Goal: Register for event/course

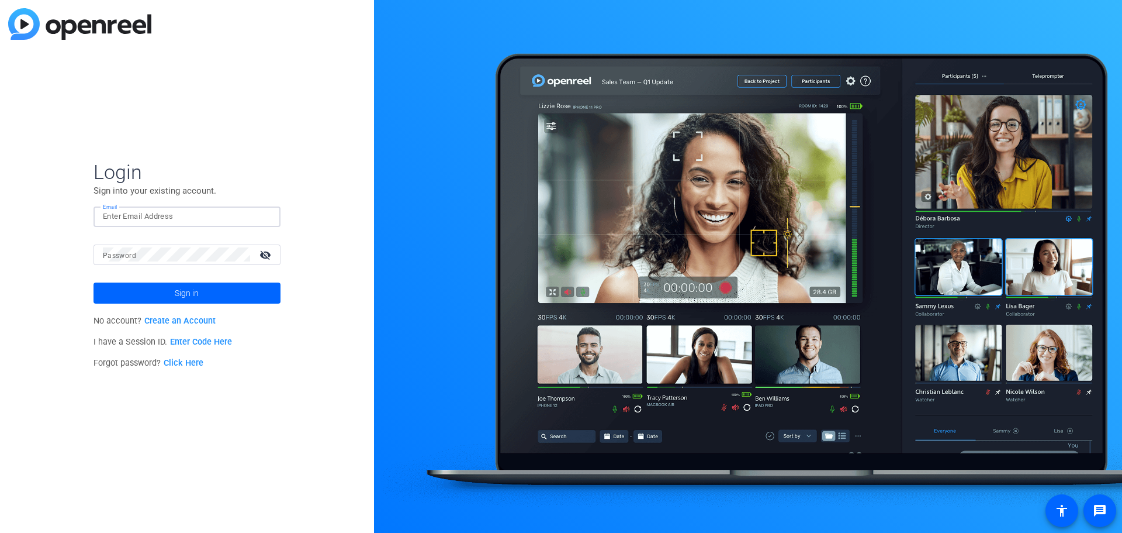
click at [134, 215] on input "Email" at bounding box center [187, 216] width 168 height 14
click at [158, 216] on input "Email" at bounding box center [187, 216] width 168 height 14
type input "mmcdermott@purdueglobal.edu"
click at [190, 320] on link "Create an Account" at bounding box center [179, 321] width 71 height 10
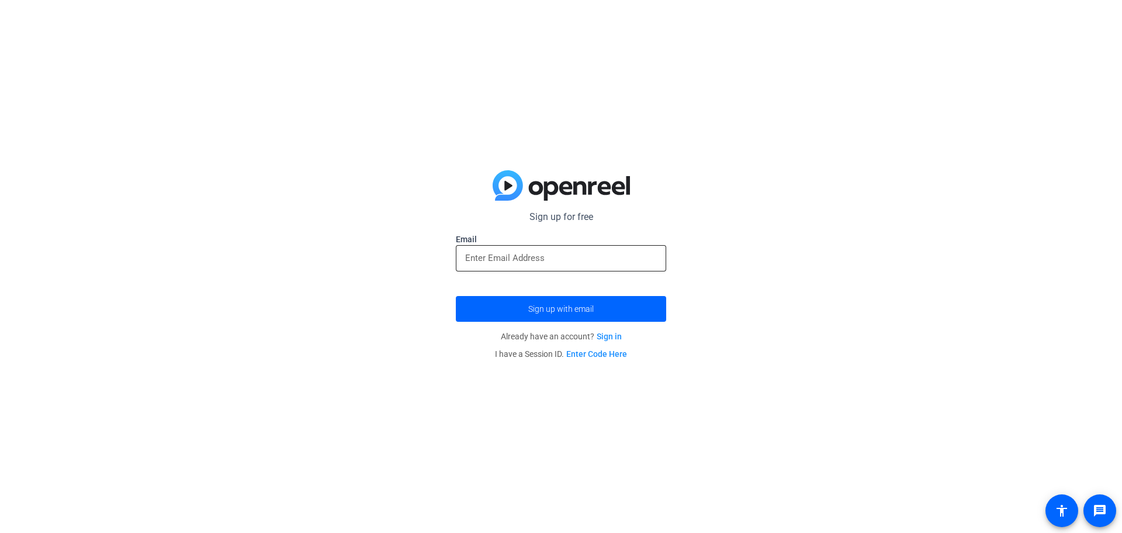
click at [488, 259] on input "email" at bounding box center [561, 258] width 192 height 14
type input "mmcdermott@purdueglobal.edu"
click at [456, 296] on button "Sign up with email" at bounding box center [561, 309] width 210 height 26
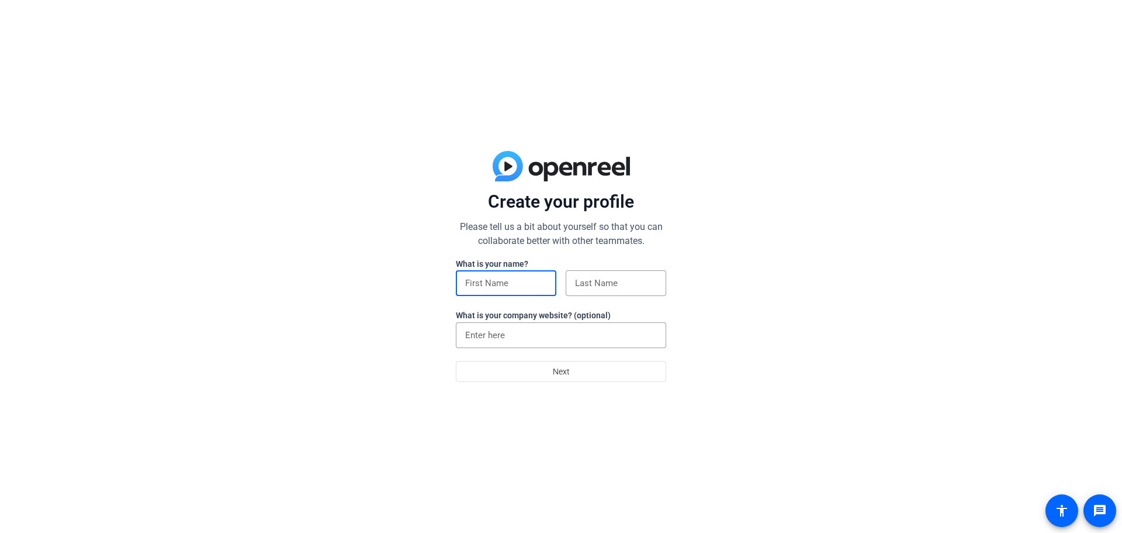
click at [519, 281] on input at bounding box center [506, 283] width 82 height 14
type input "[PERSON_NAME]"
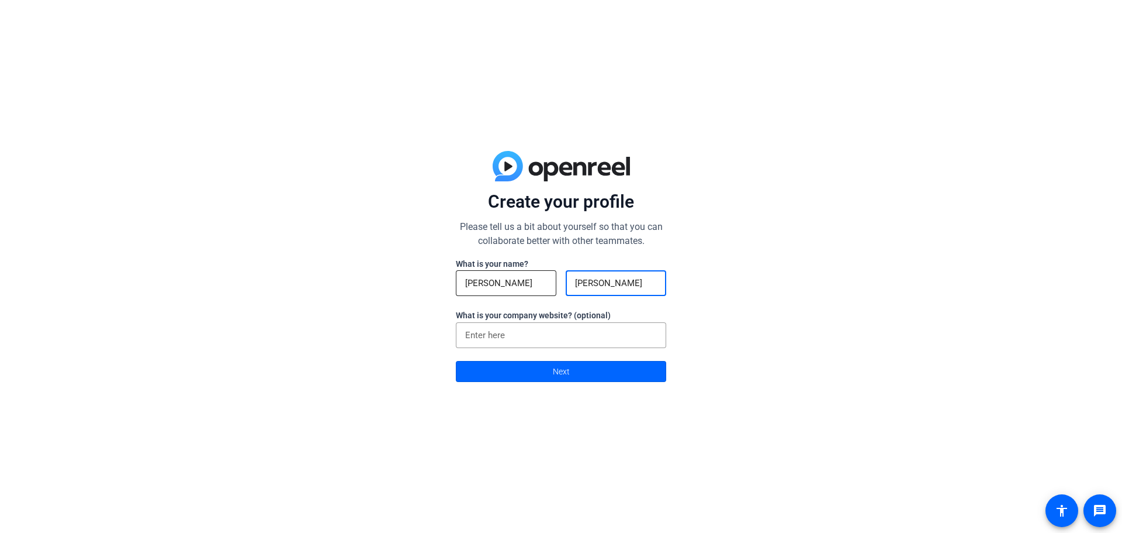
type input "[PERSON_NAME]"
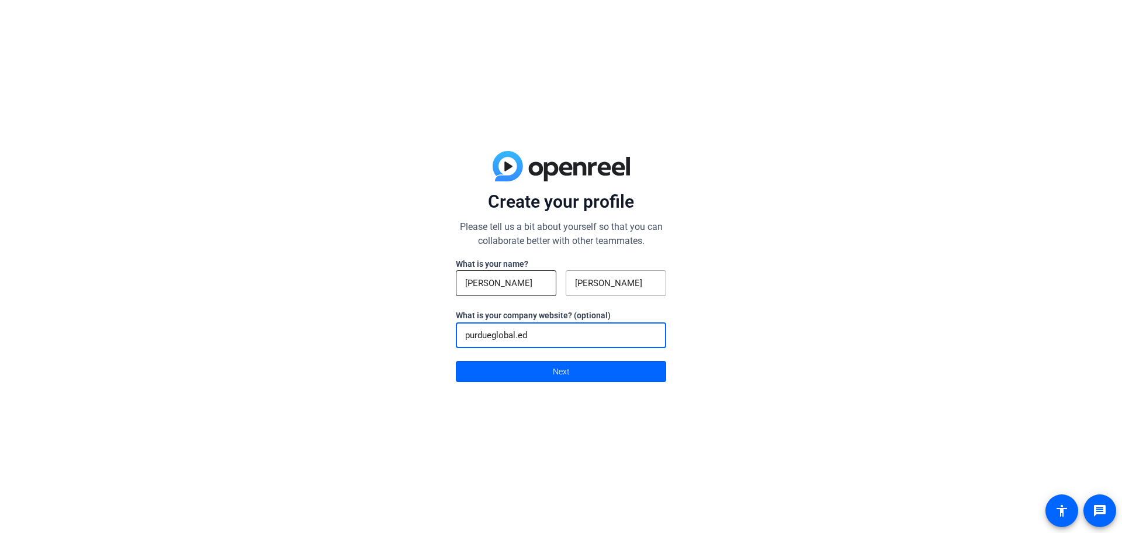
type input "[DOMAIN_NAME]"
click button "Next" at bounding box center [561, 371] width 210 height 21
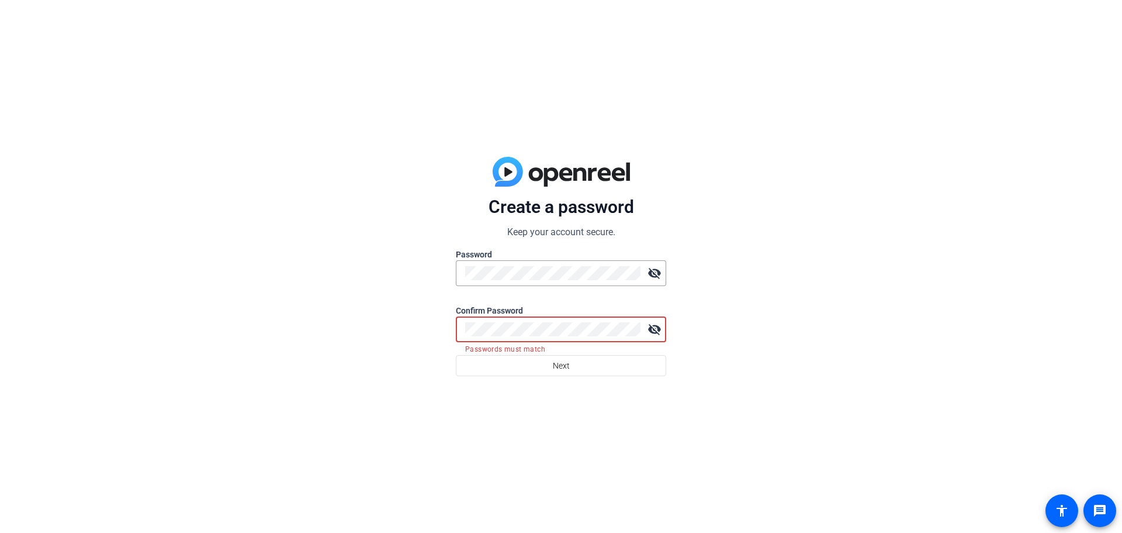
click at [456, 355] on button "Next" at bounding box center [561, 365] width 210 height 21
click at [436, 313] on div "Create a password Keep your account secure. Password visibility_off Confirm Pas…" at bounding box center [561, 266] width 1122 height 533
click at [456, 355] on button "Next" at bounding box center [561, 365] width 210 height 21
click at [424, 272] on div "Create a password Keep your account secure. Password visibility_off Confirm Pas…" at bounding box center [561, 266] width 1122 height 533
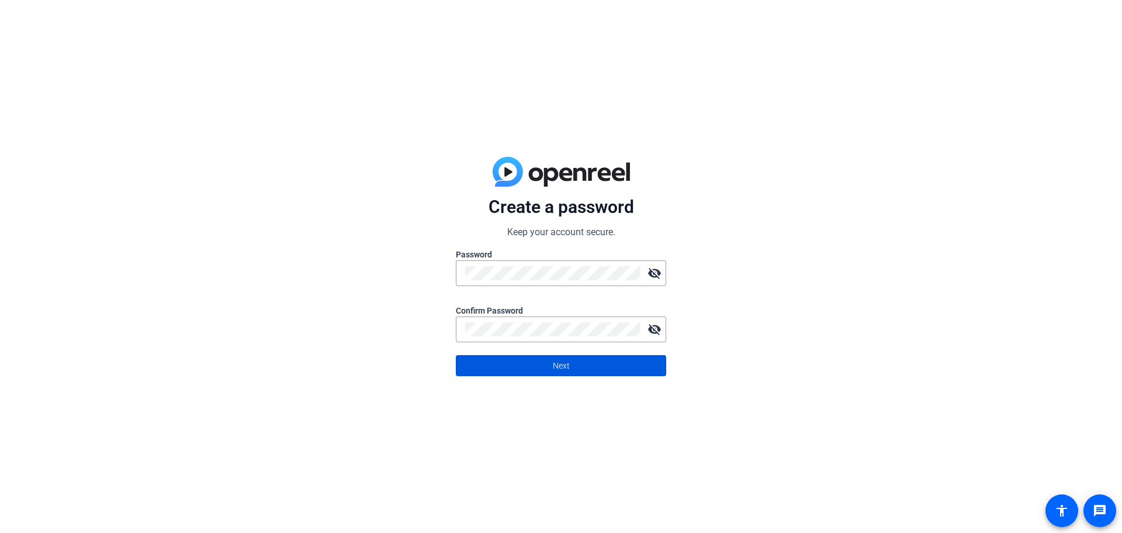
click at [547, 363] on span at bounding box center [561, 365] width 209 height 28
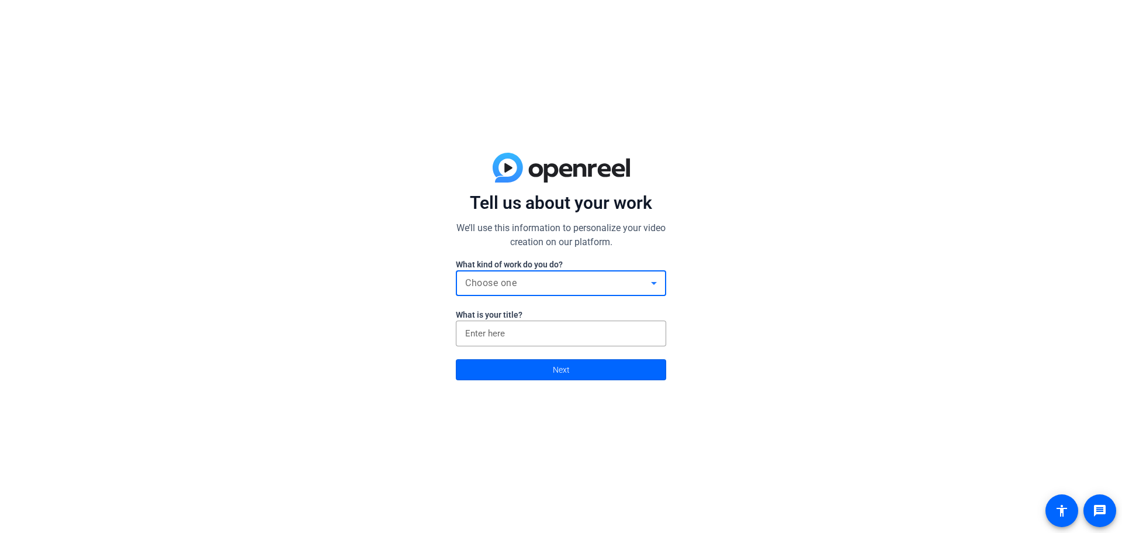
click at [653, 282] on icon at bounding box center [654, 283] width 14 height 14
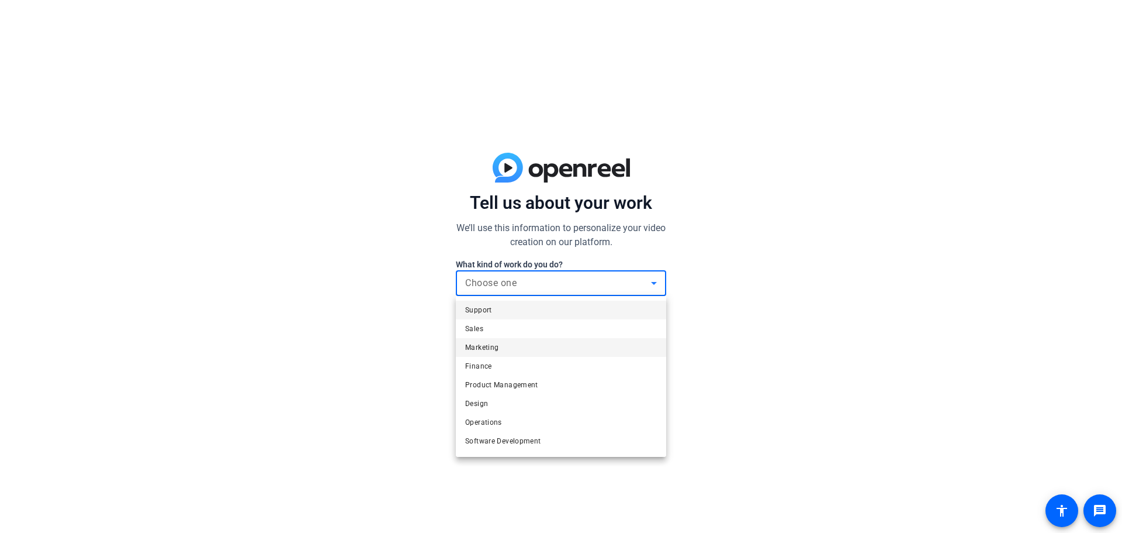
click at [497, 344] on span "Marketing" at bounding box center [481, 347] width 33 height 14
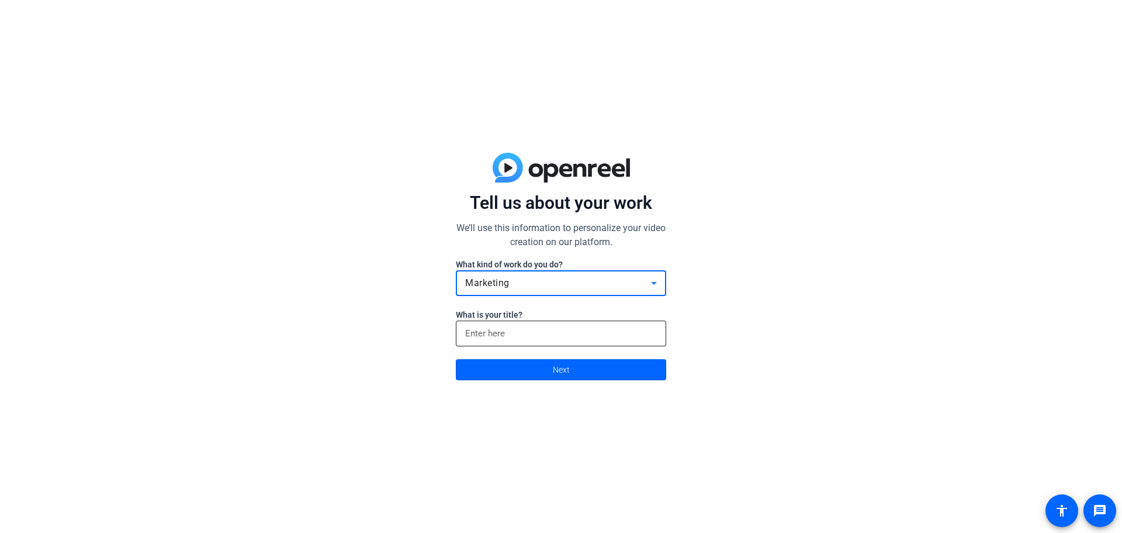
click at [505, 337] on input at bounding box center [561, 333] width 192 height 14
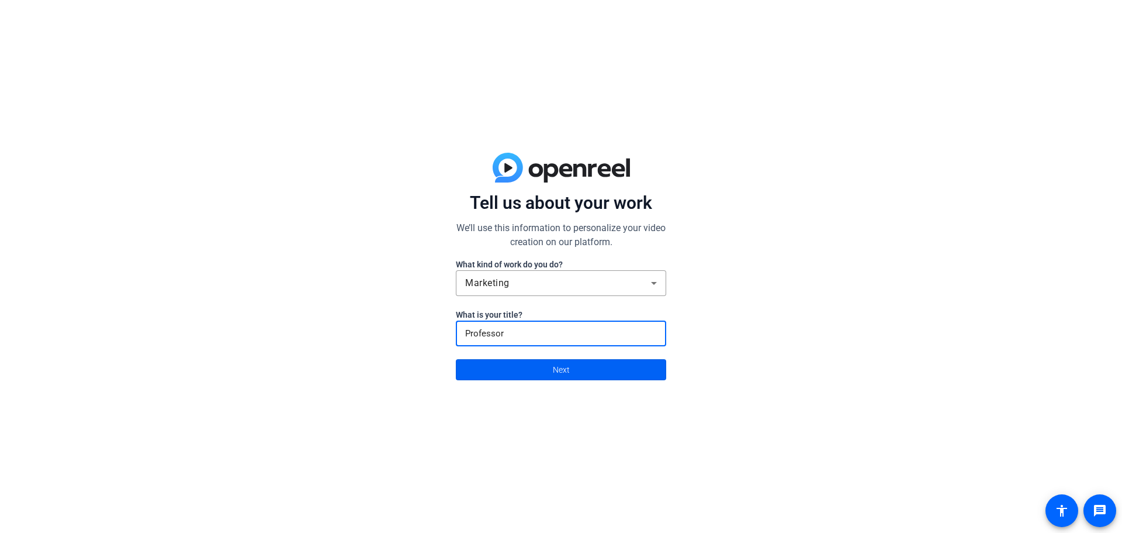
type input "Professor"
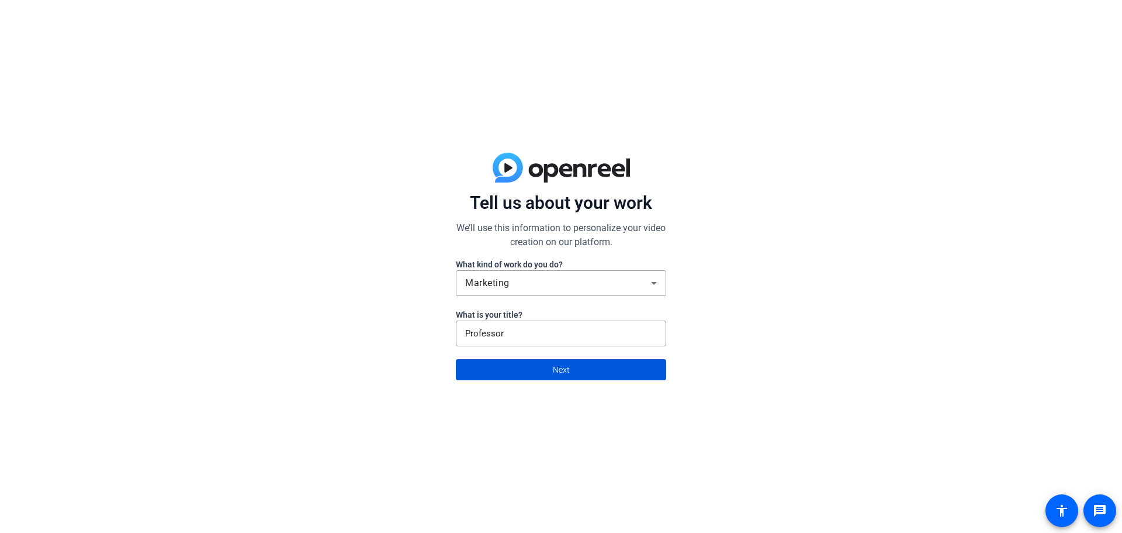
click at [568, 368] on span "Next" at bounding box center [561, 369] width 17 height 22
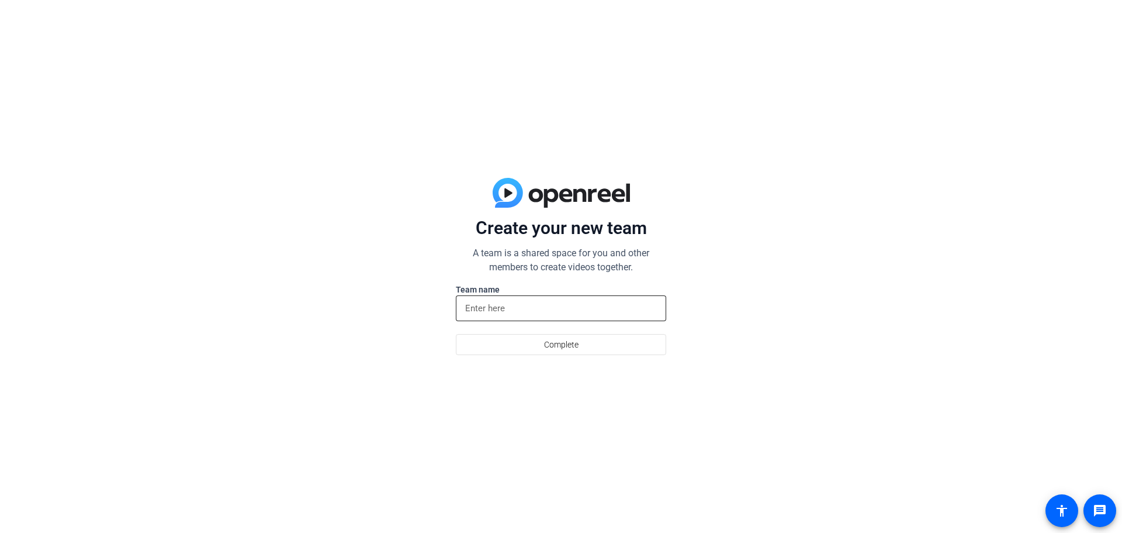
click at [523, 311] on input at bounding box center [561, 308] width 192 height 14
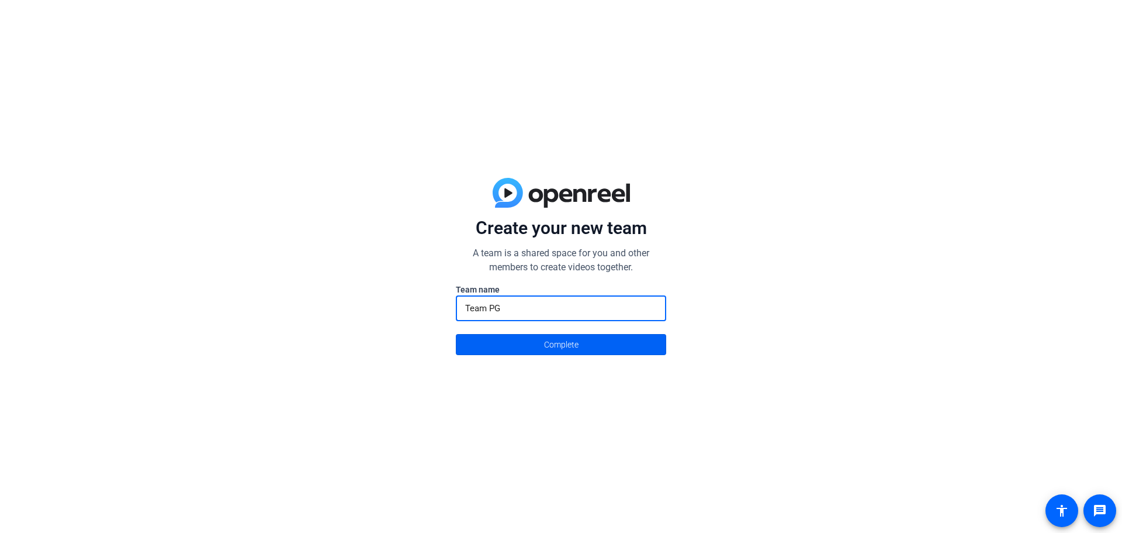
type input "Team PG"
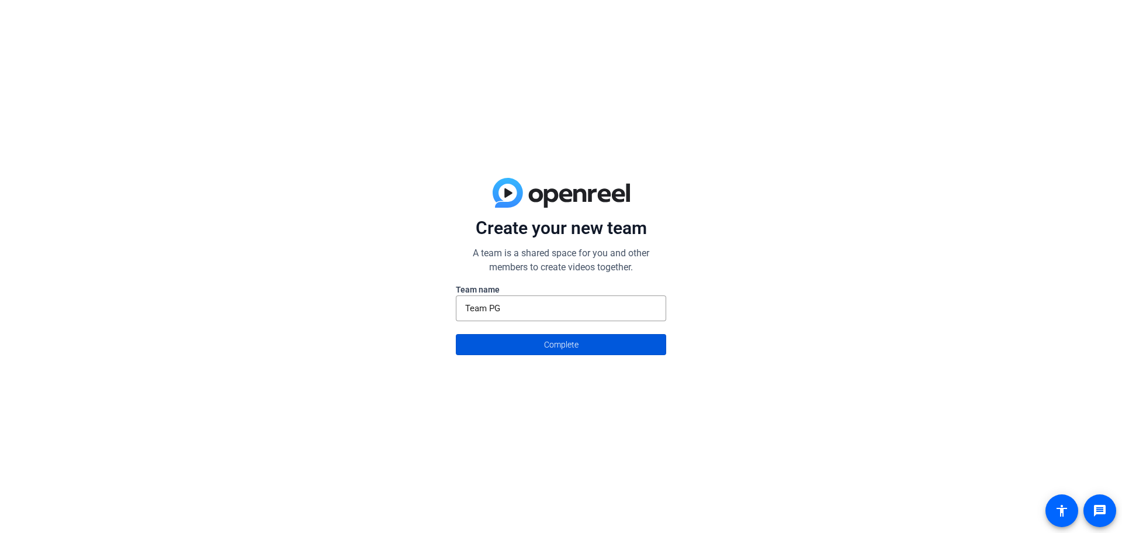
click at [549, 341] on span "Complete" at bounding box center [561, 344] width 34 height 22
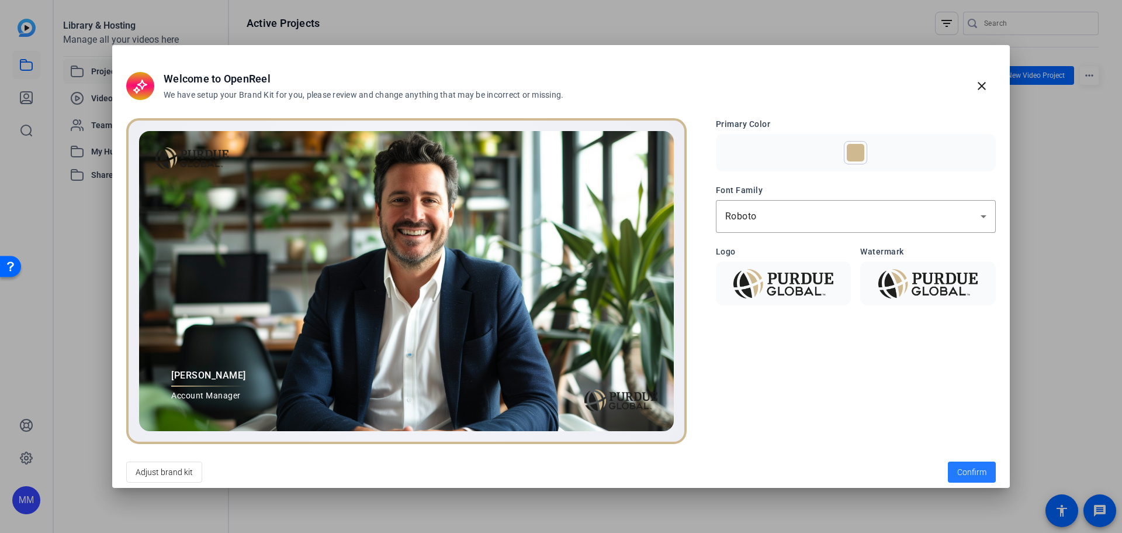
click at [971, 473] on span "Confirm" at bounding box center [971, 472] width 29 height 12
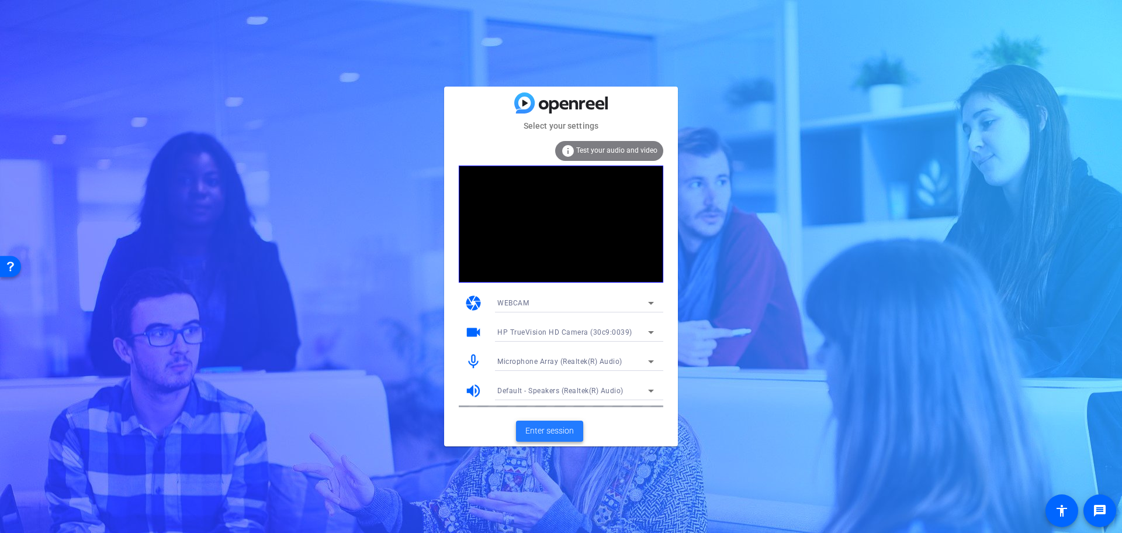
click at [545, 424] on span at bounding box center [549, 431] width 67 height 28
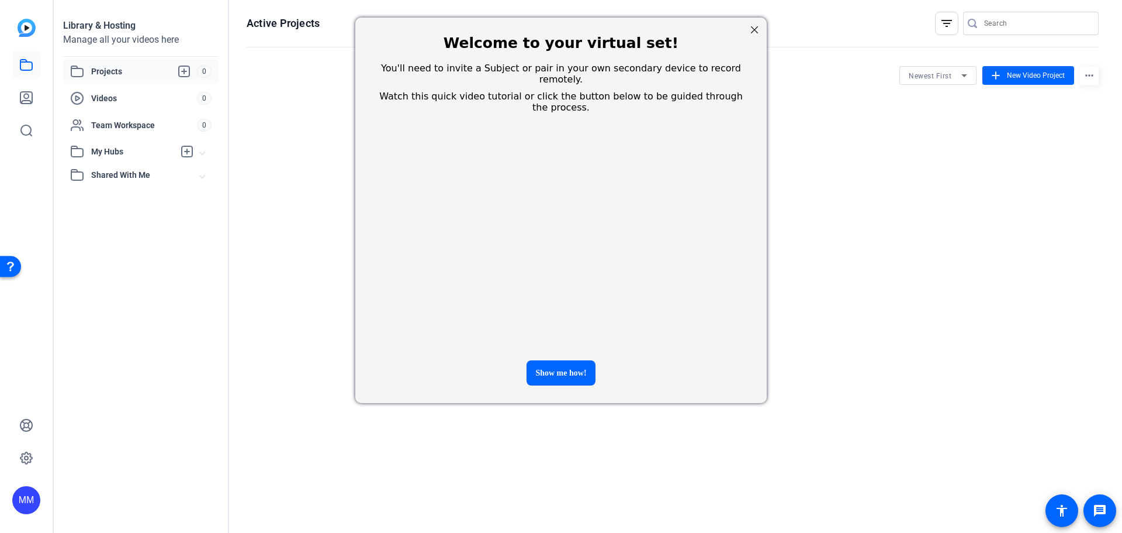
click at [756, 30] on div at bounding box center [754, 29] width 15 height 15
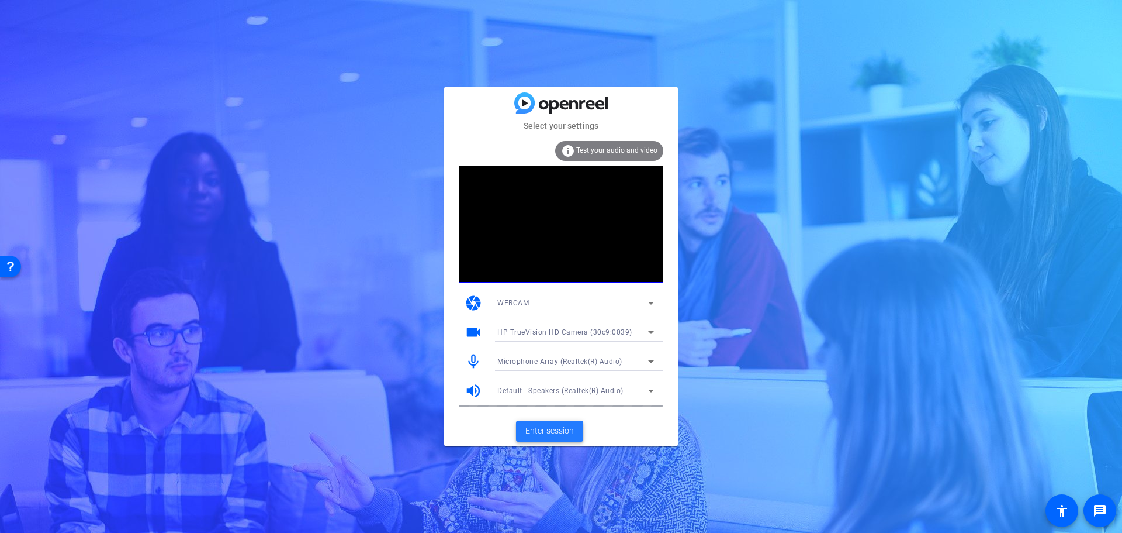
click at [562, 431] on span "Enter session" at bounding box center [549, 430] width 49 height 12
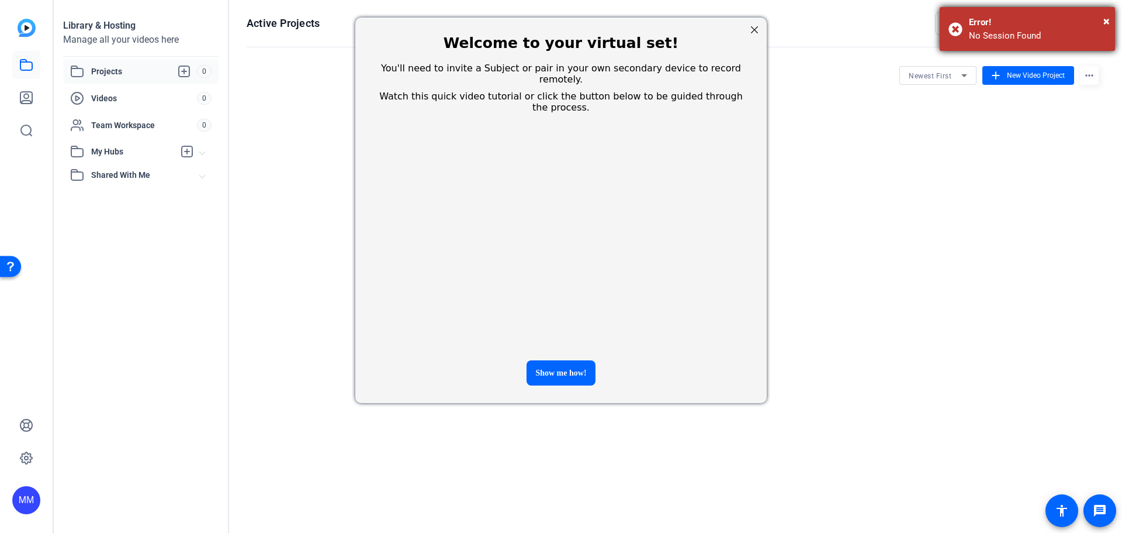
click at [960, 28] on div "× Error! No Session Found" at bounding box center [1027, 29] width 175 height 44
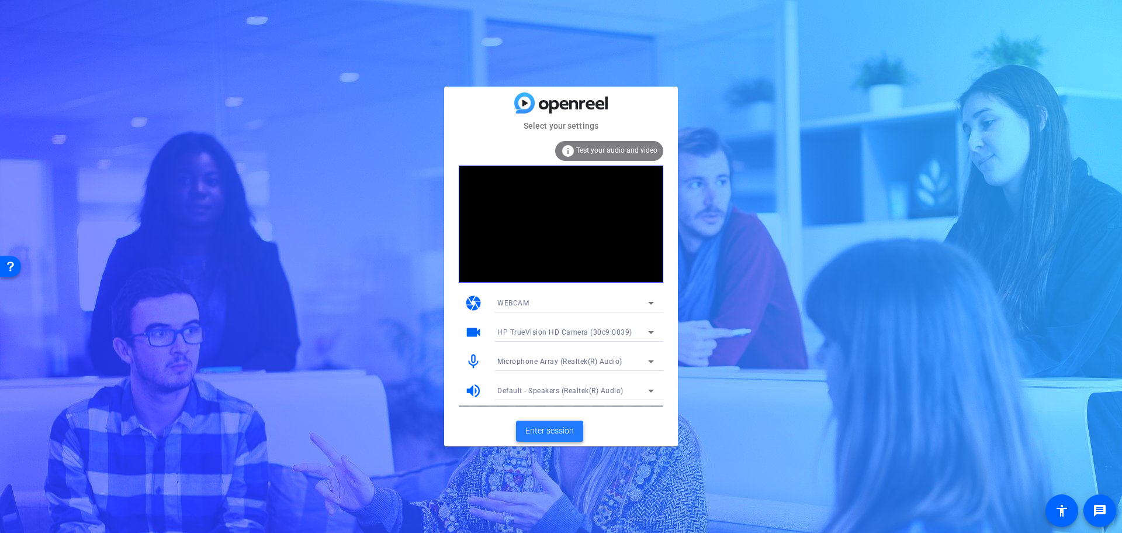
click at [561, 434] on span "Enter session" at bounding box center [549, 430] width 49 height 12
click at [651, 302] on icon at bounding box center [651, 303] width 6 height 3
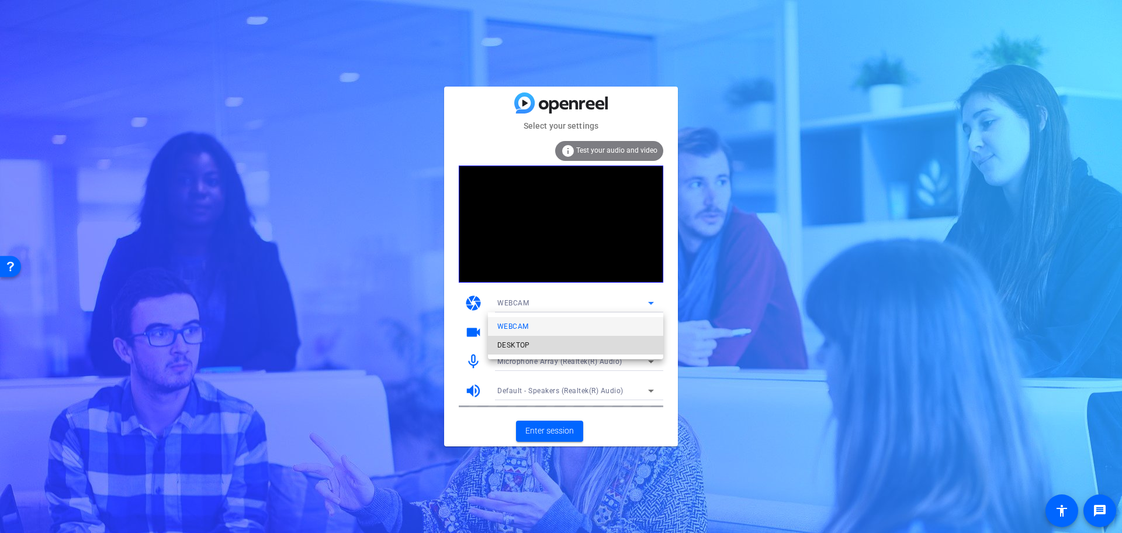
click at [587, 345] on mat-option "DESKTOP" at bounding box center [575, 345] width 175 height 19
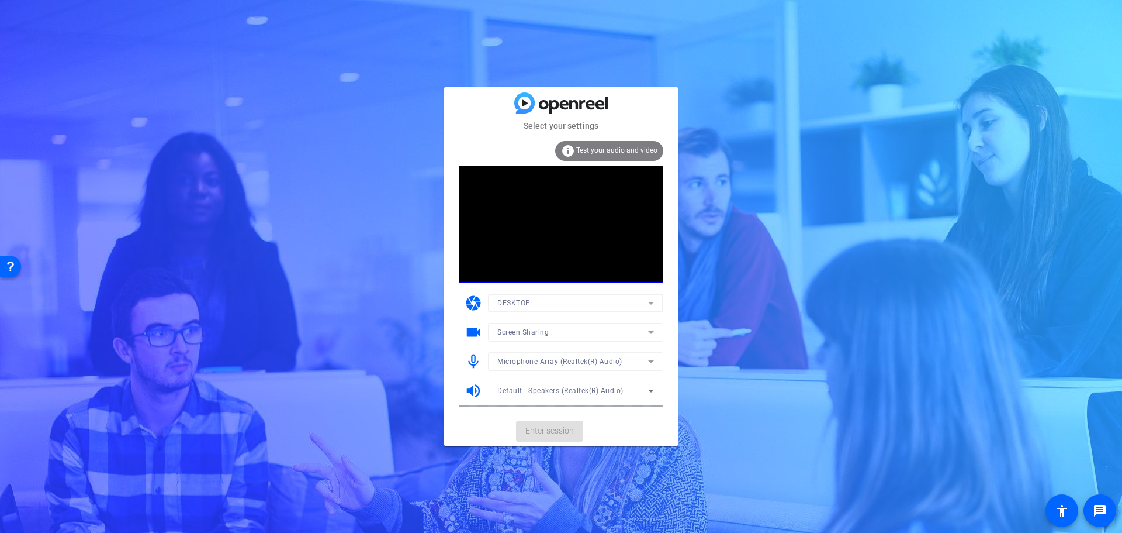
click at [701, 272] on div "Select your settings info Test your audio and video camera DESKTOP videocam Scr…" at bounding box center [561, 266] width 1122 height 533
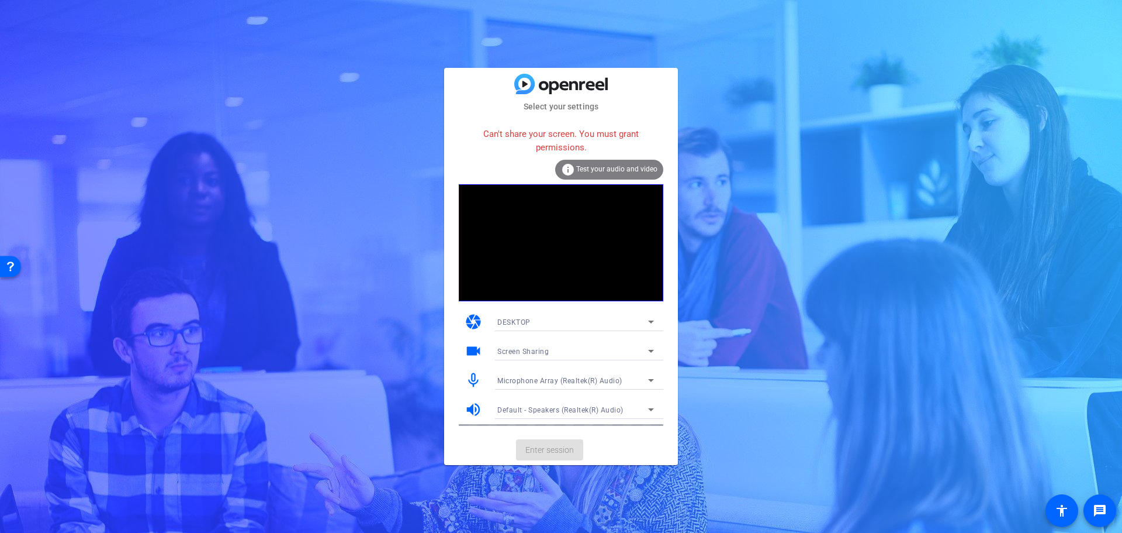
click at [647, 324] on icon at bounding box center [651, 321] width 14 height 14
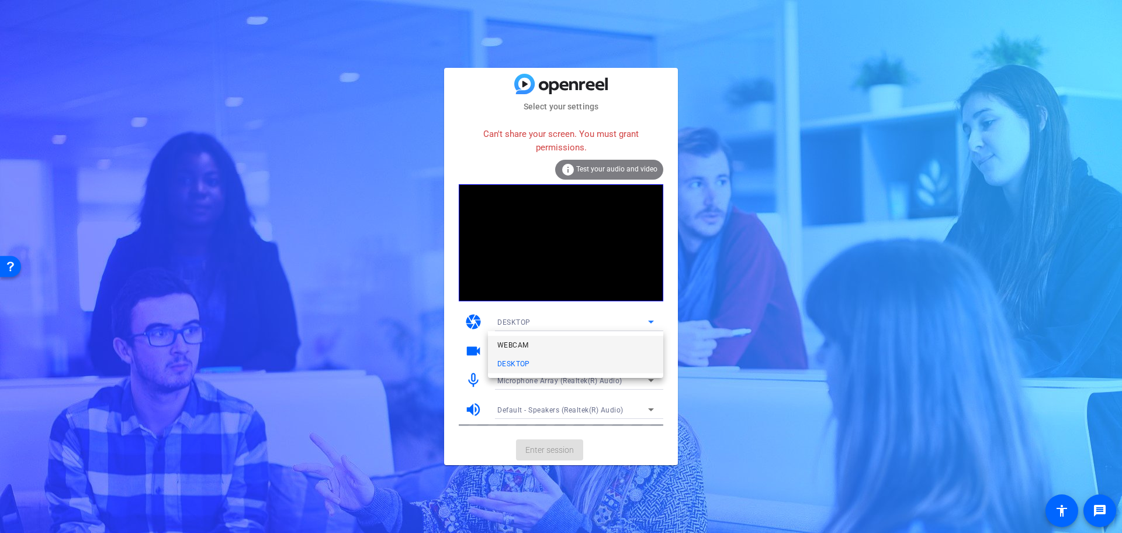
click at [607, 348] on mat-option "WEBCAM" at bounding box center [575, 345] width 175 height 19
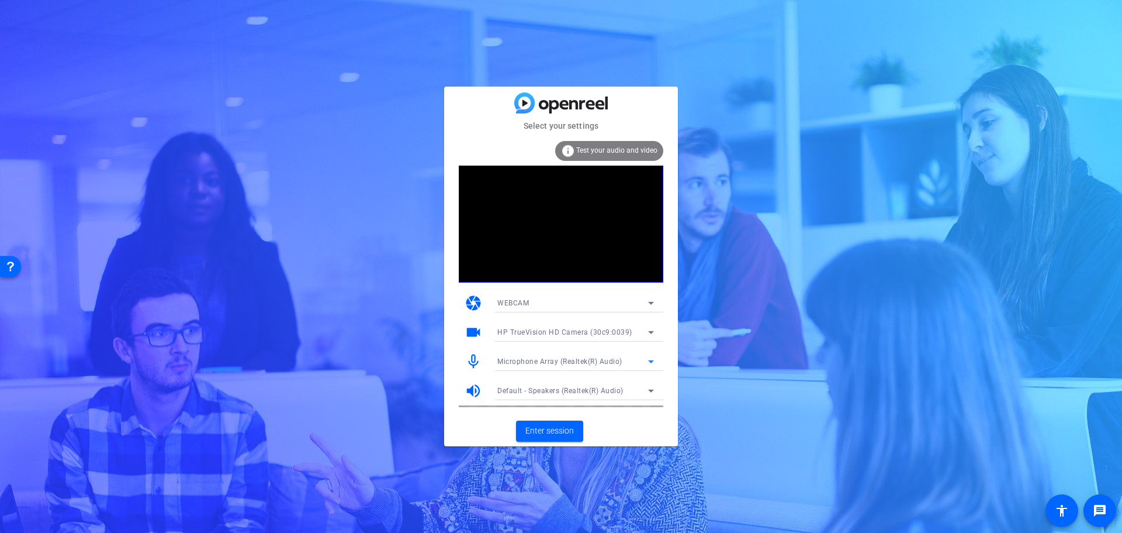
click at [647, 359] on icon at bounding box center [651, 361] width 14 height 14
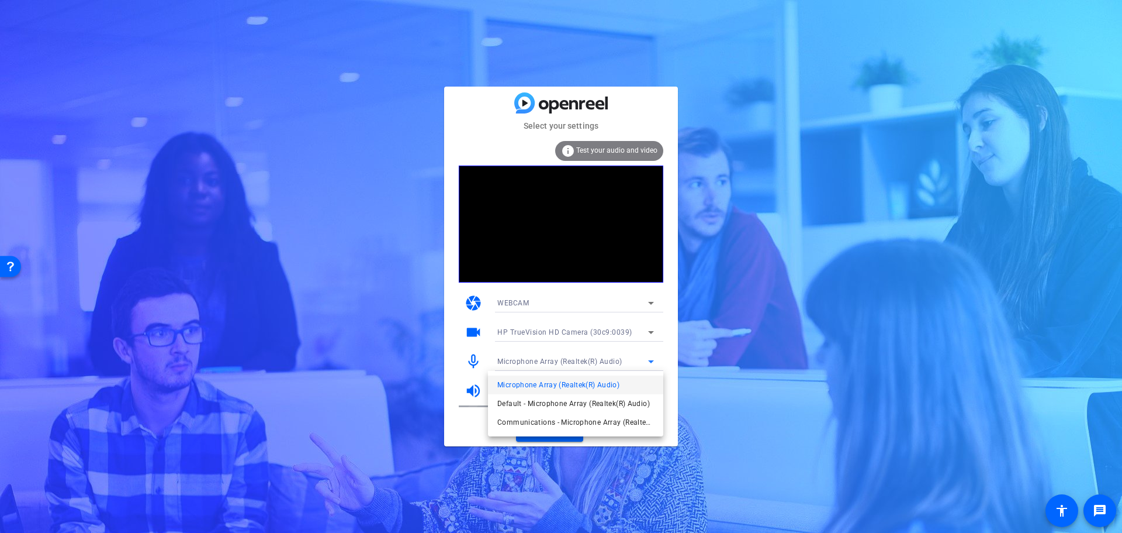
click at [723, 351] on div at bounding box center [561, 266] width 1122 height 533
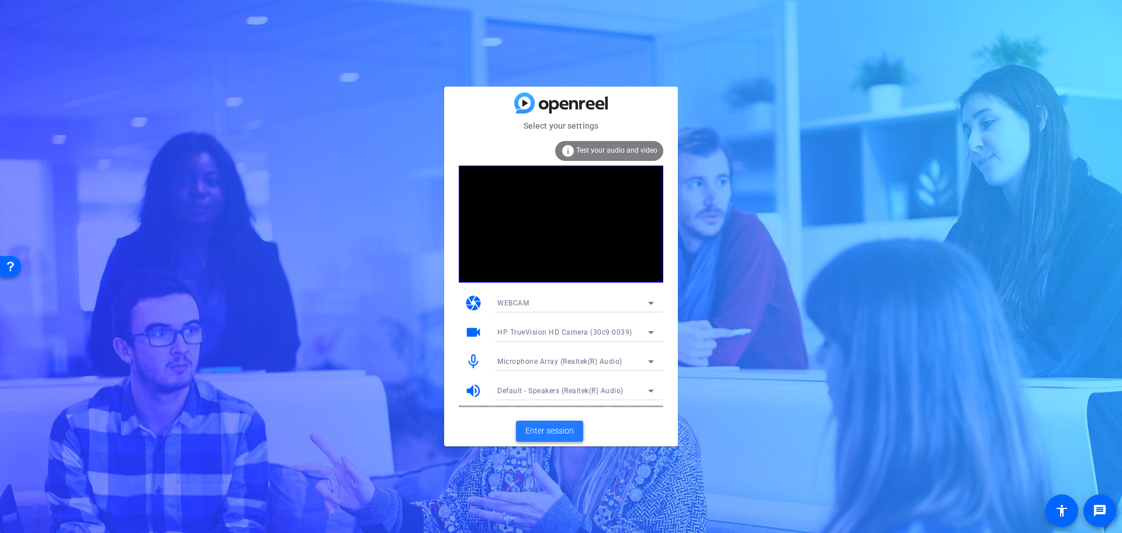
click at [569, 430] on span "Enter session" at bounding box center [549, 430] width 49 height 12
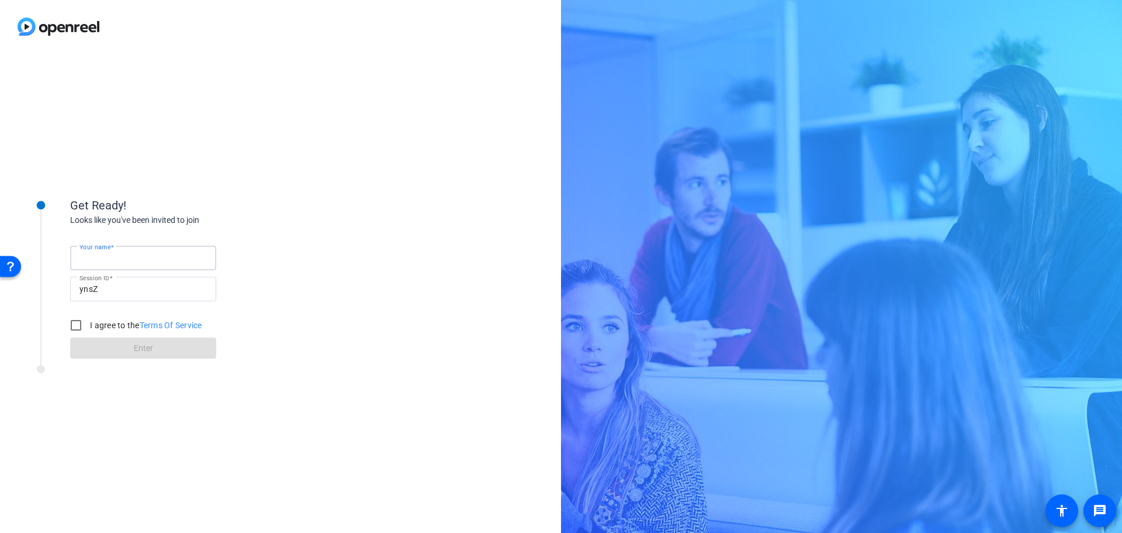
click at [135, 262] on input "Your name" at bounding box center [142, 258] width 127 height 14
type input "[PERSON_NAME]"
click at [75, 329] on input "I agree to the Terms Of Service" at bounding box center [75, 324] width 23 height 23
checkbox input "true"
click at [152, 347] on span "Enter" at bounding box center [143, 348] width 19 height 12
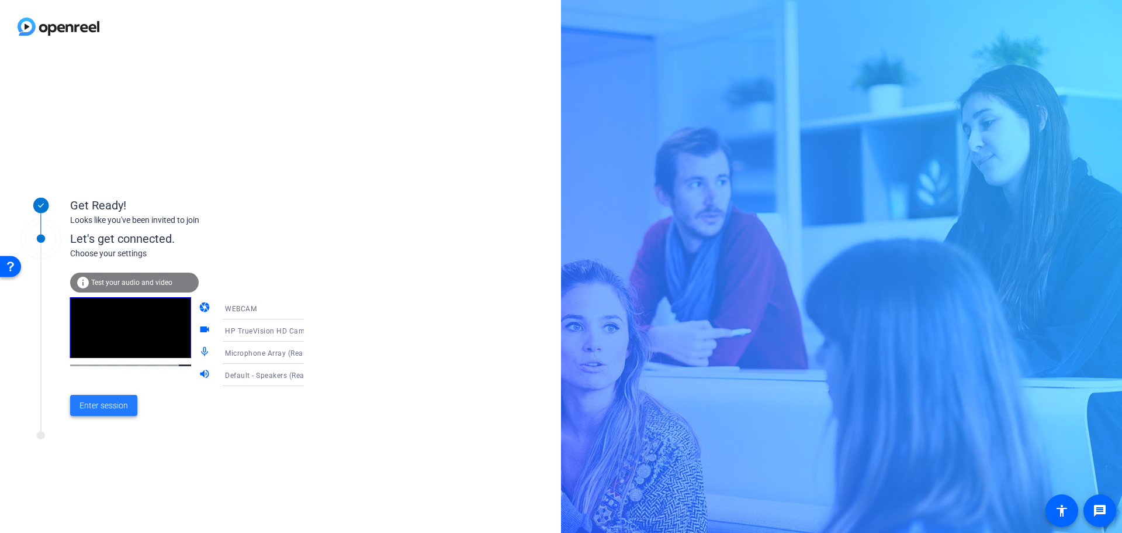
click at [109, 403] on span "Enter session" at bounding box center [103, 405] width 49 height 12
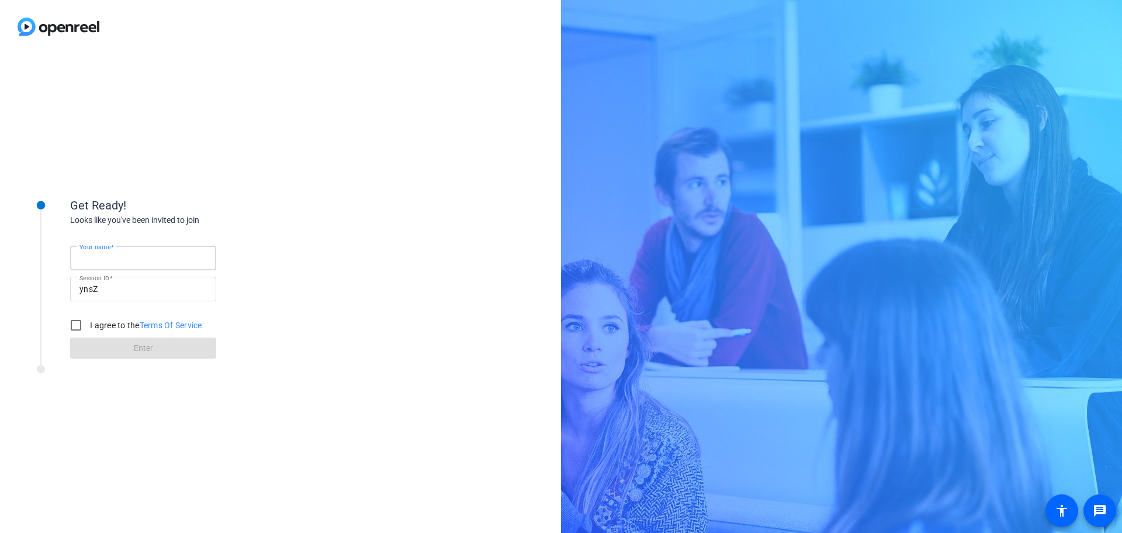
click at [157, 256] on input "Your name" at bounding box center [142, 258] width 127 height 14
type input "[PERSON_NAME]"
click at [75, 329] on input "I agree to the Terms Of Service" at bounding box center [75, 324] width 23 height 23
checkbox input "true"
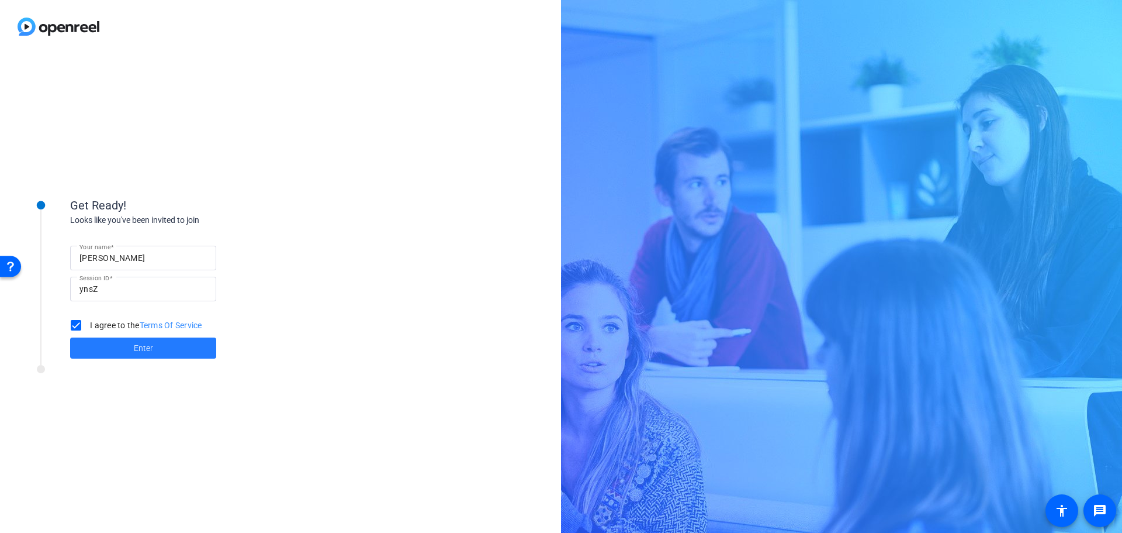
click at [144, 352] on span "Enter" at bounding box center [143, 348] width 19 height 12
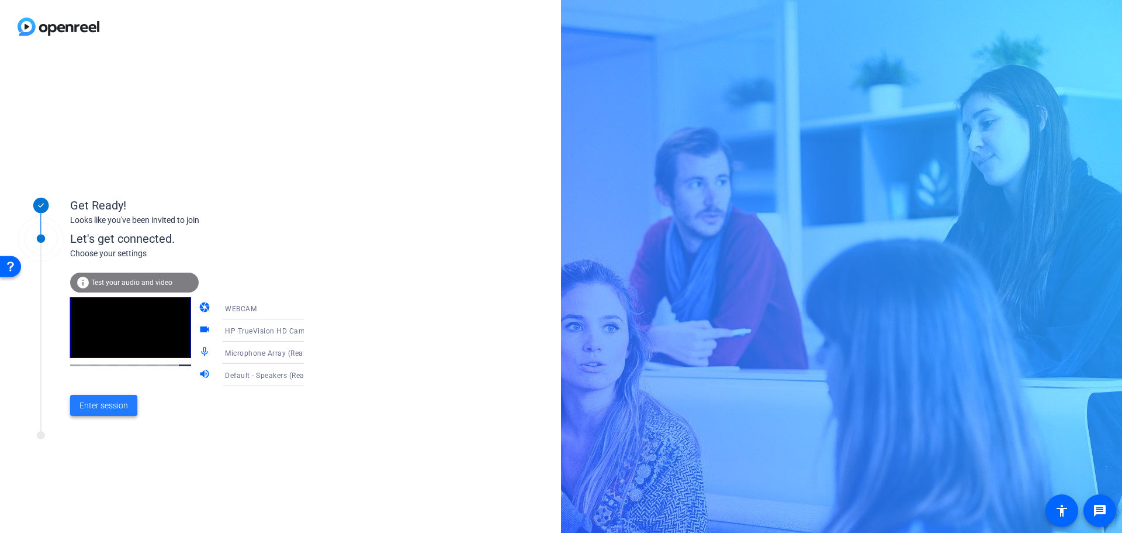
click at [113, 404] on span "Enter session" at bounding box center [103, 405] width 49 height 12
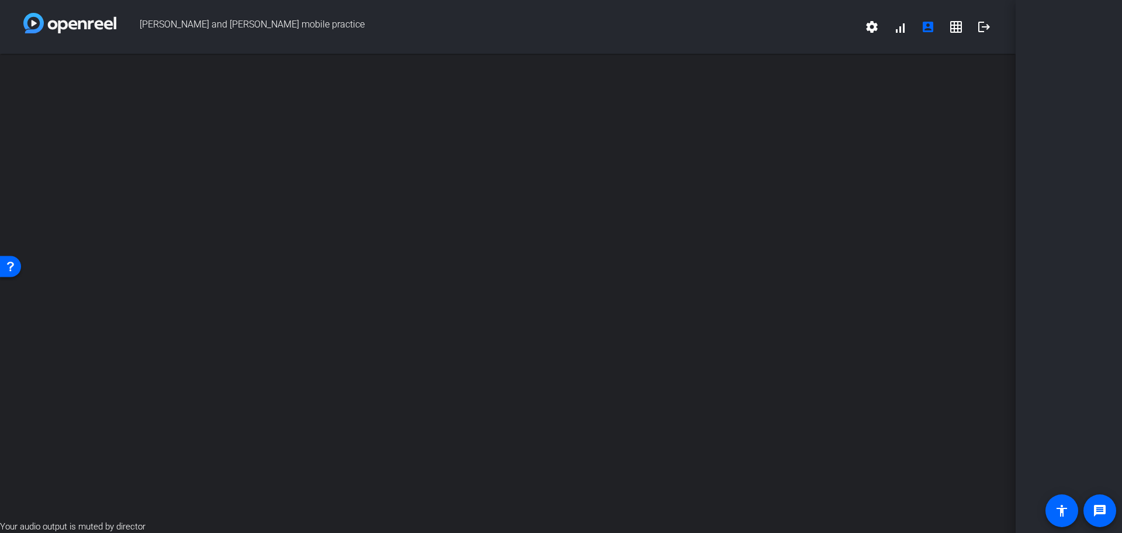
click at [87, 25] on img at bounding box center [69, 23] width 93 height 20
click at [870, 26] on mat-icon "settings" at bounding box center [872, 27] width 14 height 14
click at [901, 30] on div at bounding box center [561, 266] width 1122 height 533
click at [924, 31] on mat-icon "account_box" at bounding box center [928, 27] width 14 height 14
click at [929, 33] on mat-icon "account_box" at bounding box center [928, 27] width 14 height 14
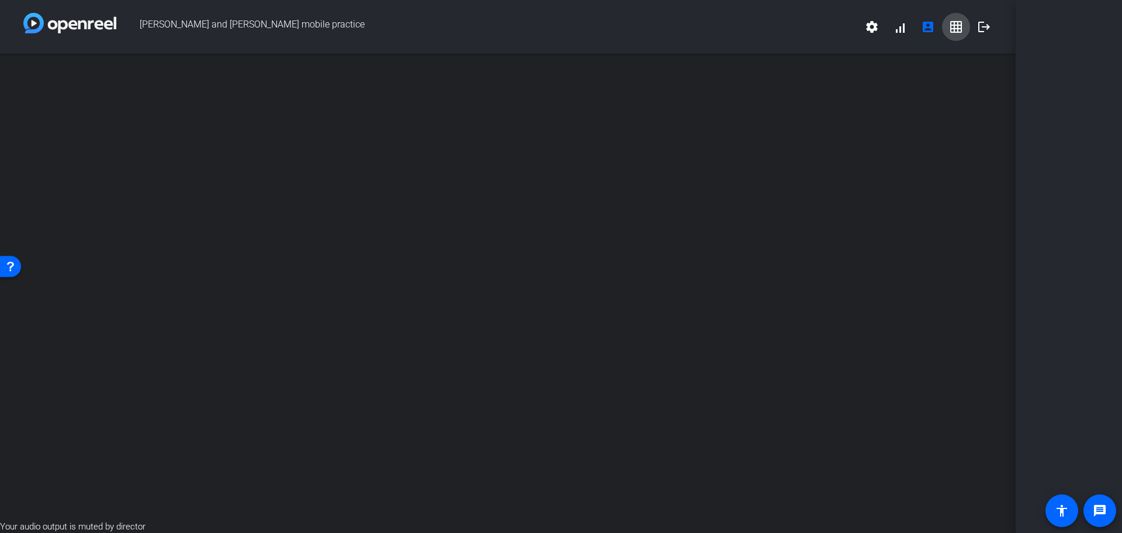
click at [955, 33] on mat-icon "grid_on" at bounding box center [956, 27] width 14 height 14
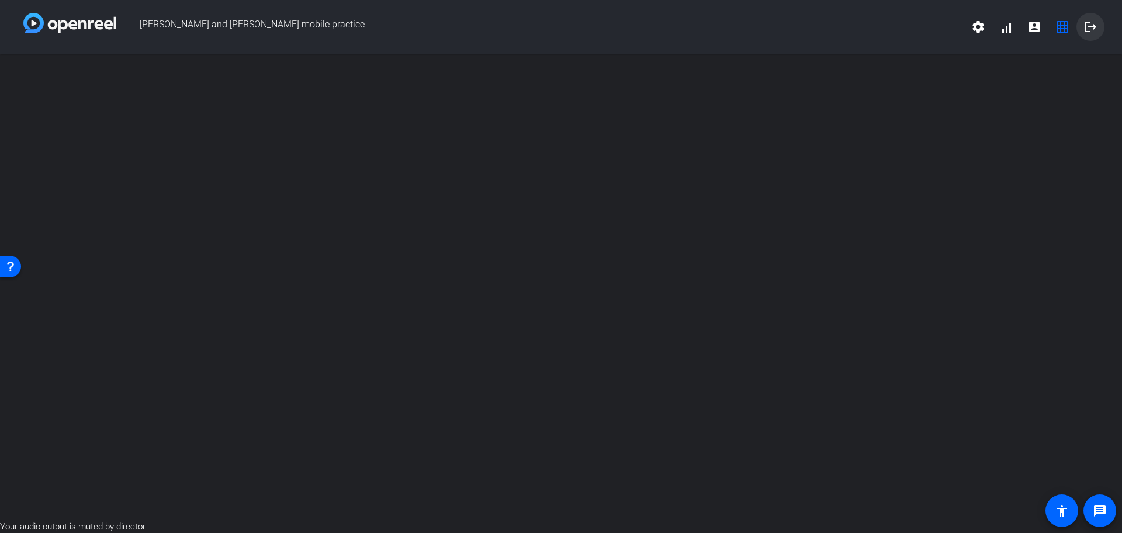
click at [1087, 30] on mat-icon "logout" at bounding box center [1091, 27] width 14 height 14
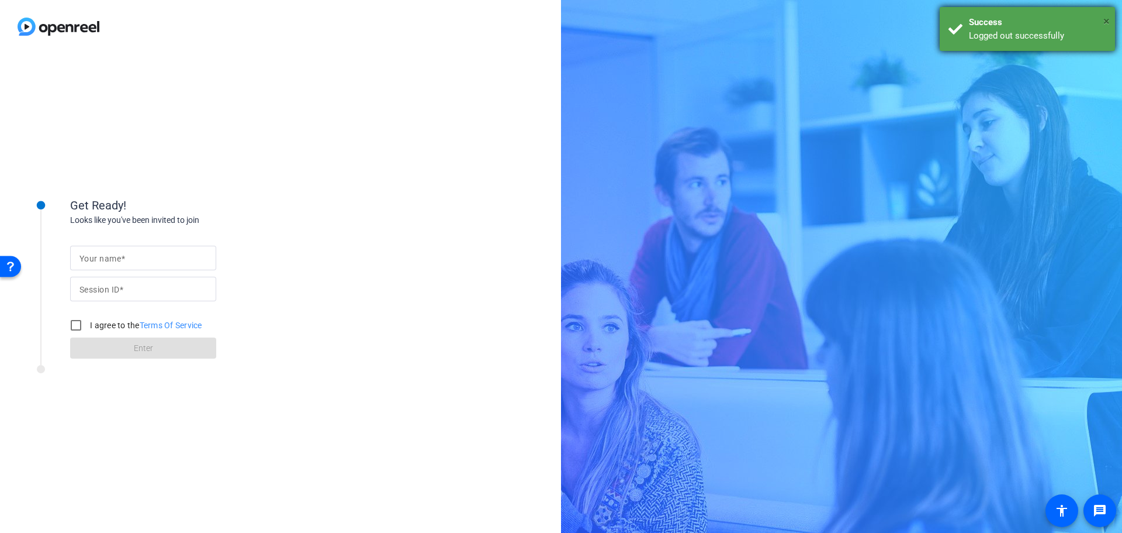
click at [1104, 21] on span "×" at bounding box center [1107, 21] width 6 height 14
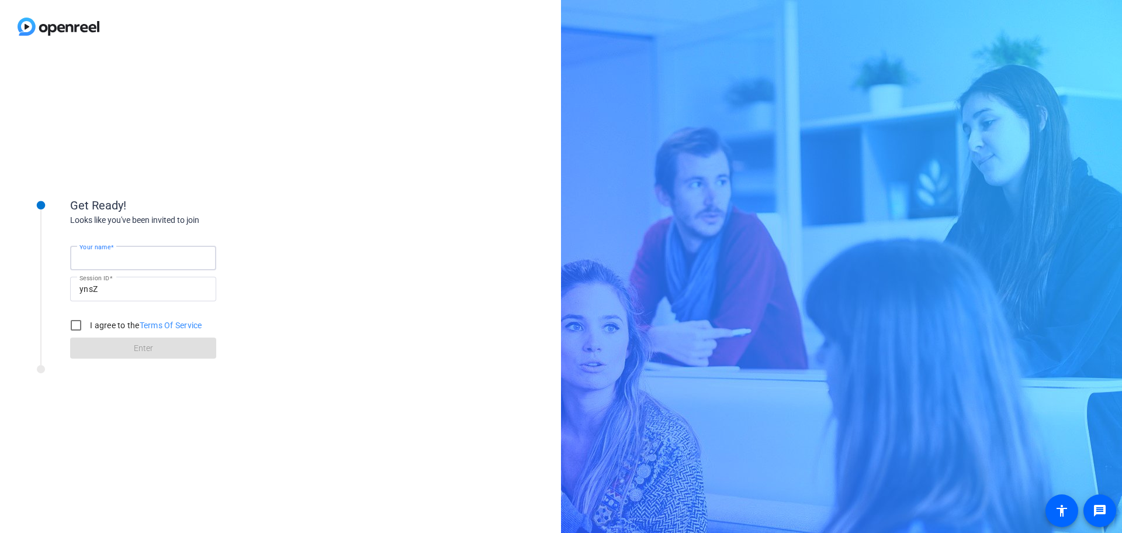
click at [133, 258] on input "Your name" at bounding box center [142, 258] width 127 height 14
type input "[PERSON_NAME]"
click at [81, 323] on input "I agree to the Terms Of Service" at bounding box center [75, 324] width 23 height 23
checkbox input "true"
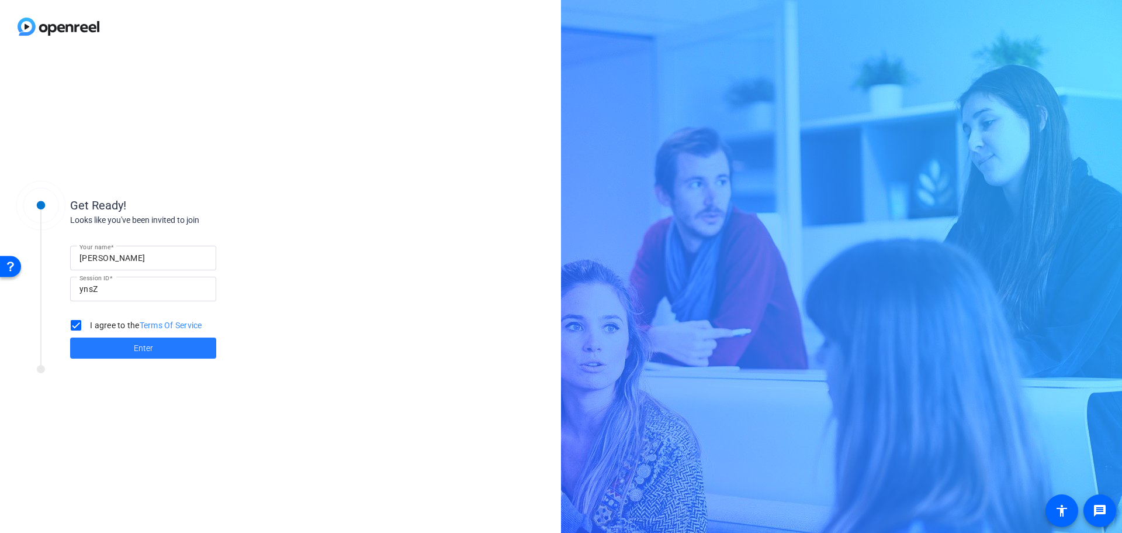
click at [137, 348] on span "Enter" at bounding box center [143, 348] width 19 height 12
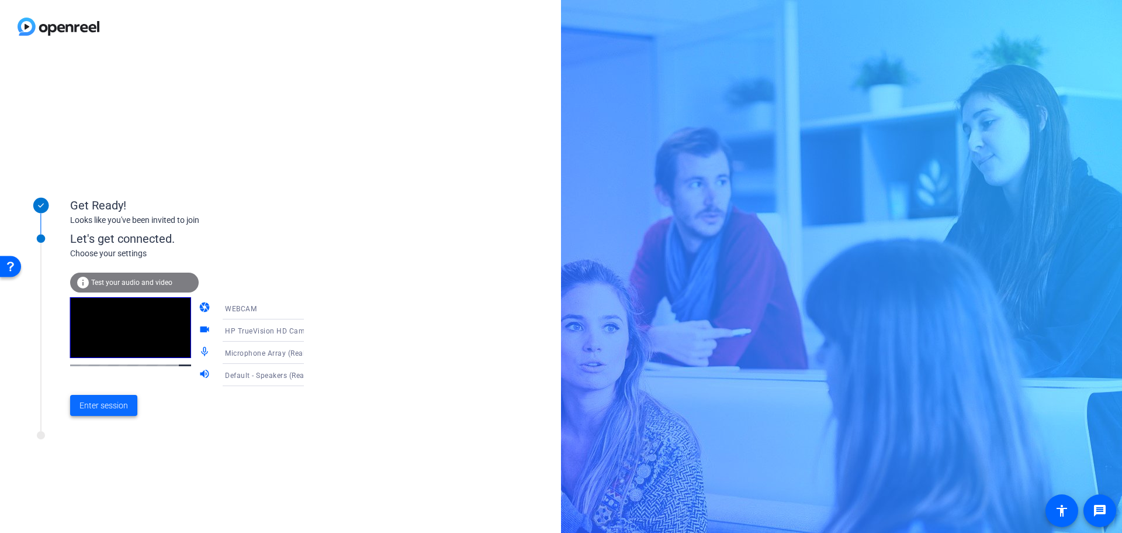
click at [110, 402] on span "Enter session" at bounding box center [103, 405] width 49 height 12
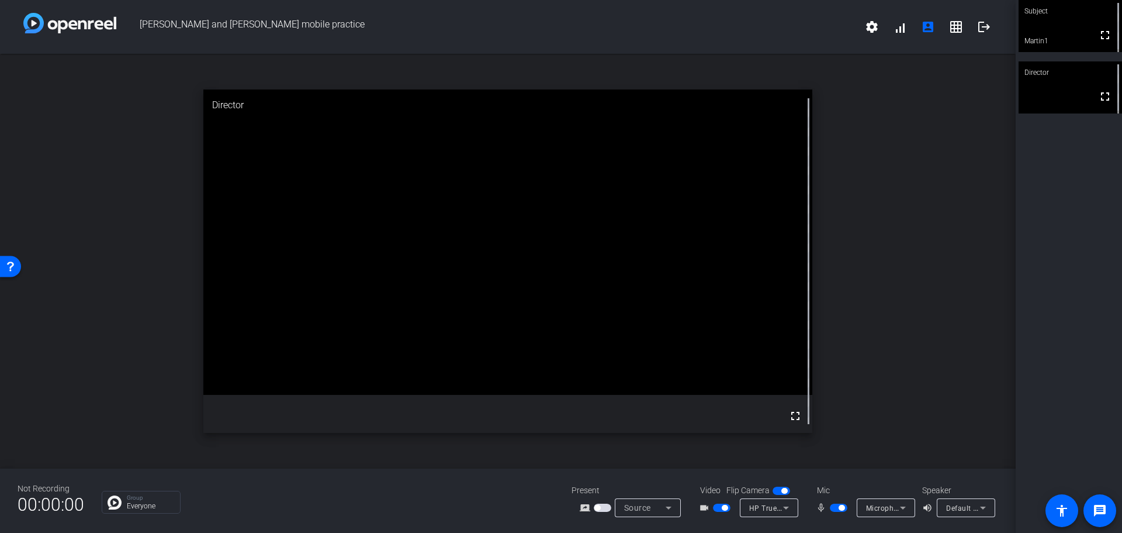
click at [788, 510] on icon at bounding box center [786, 507] width 14 height 14
click at [951, 336] on div at bounding box center [561, 266] width 1122 height 533
click at [870, 31] on mat-icon "settings" at bounding box center [872, 27] width 14 height 14
drag, startPoint x: 974, startPoint y: 38, endPoint x: 967, endPoint y: 38, distance: 7.6
click at [974, 39] on div at bounding box center [561, 266] width 1122 height 533
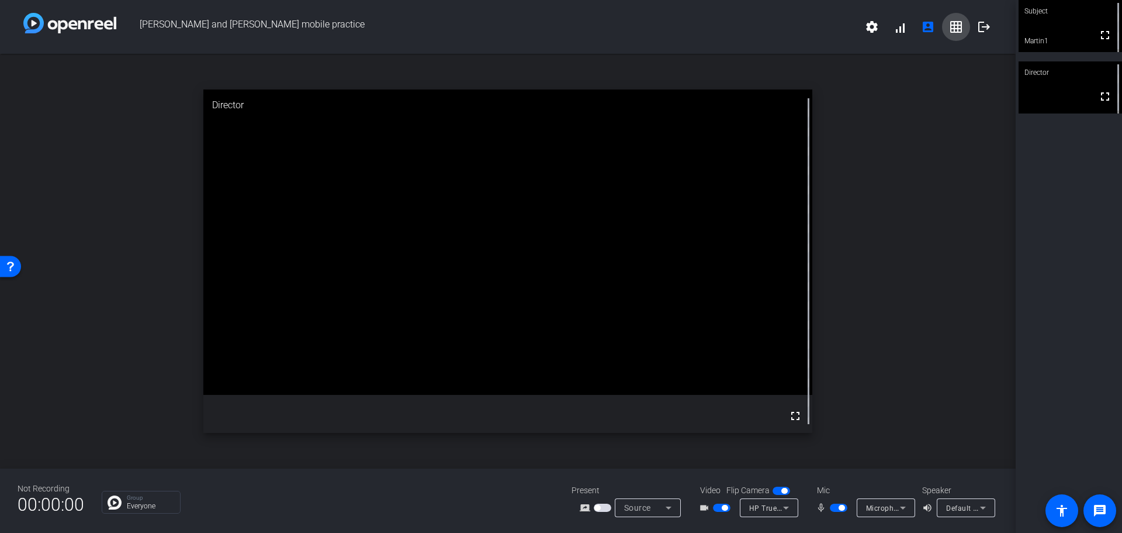
click at [955, 28] on mat-icon "grid_on" at bounding box center [956, 27] width 14 height 14
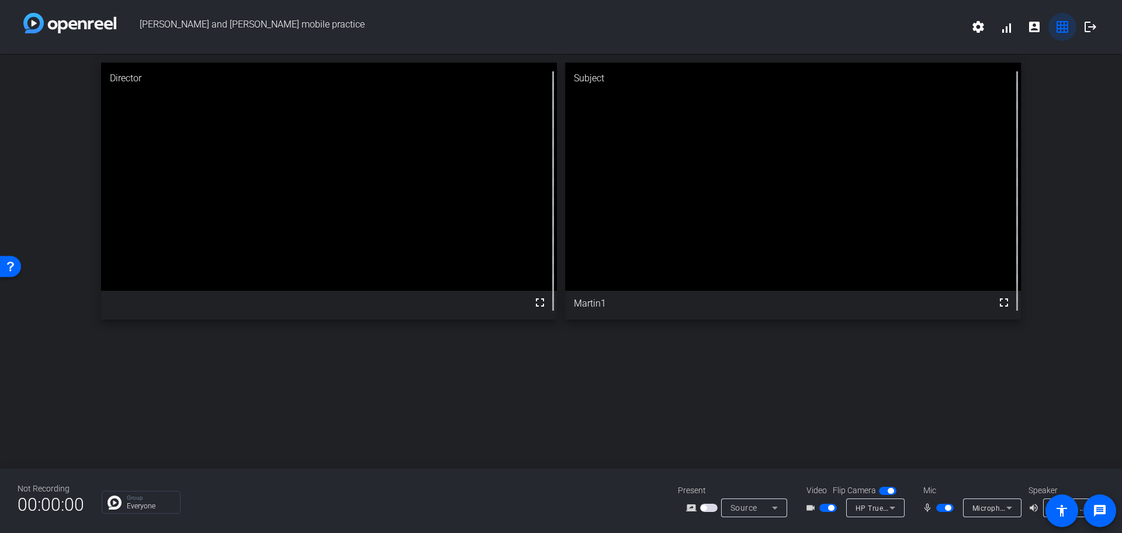
click at [1056, 26] on mat-icon "grid_on" at bounding box center [1063, 27] width 14 height 14
click at [1062, 30] on mat-icon "grid_on" at bounding box center [1063, 27] width 14 height 14
click at [1036, 29] on mat-icon "account_box" at bounding box center [1035, 27] width 14 height 14
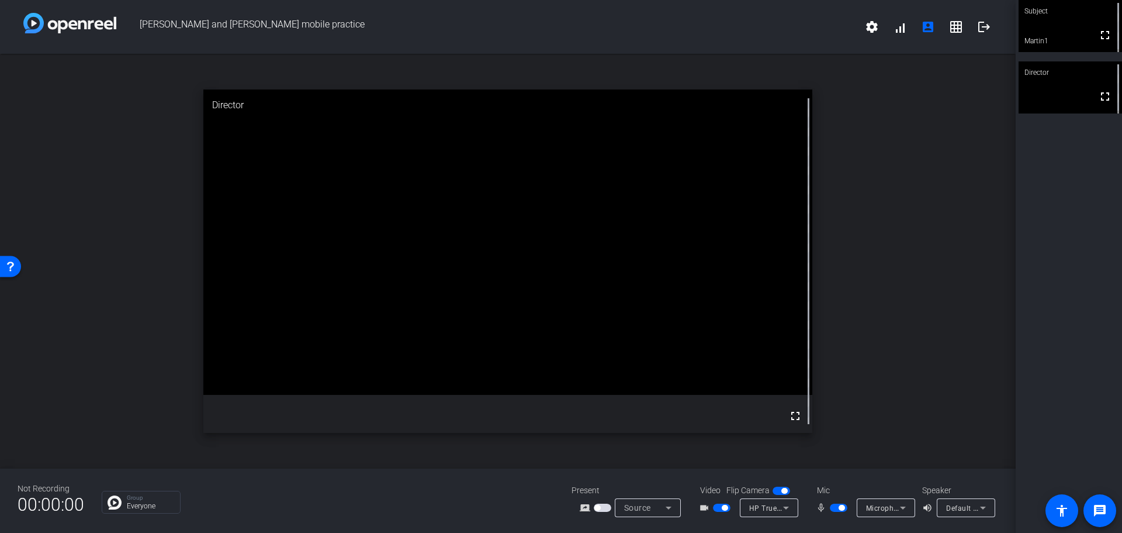
click at [586, 509] on mat-icon "screen_share_outline" at bounding box center [587, 507] width 14 height 14
click at [9, 264] on div "Open Resource Center" at bounding box center [10, 265] width 9 height 9
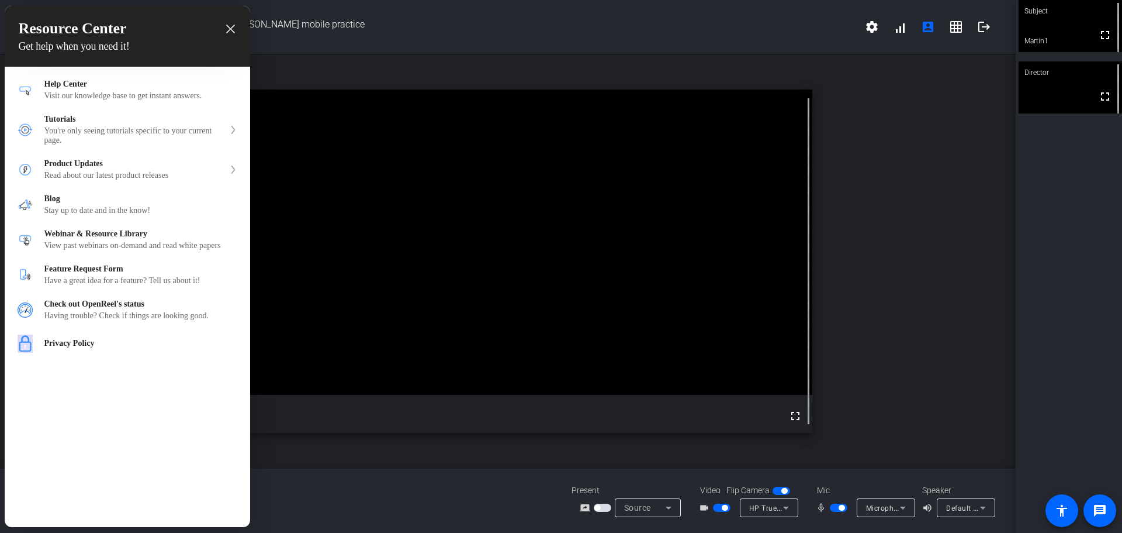
click at [1047, 206] on div at bounding box center [561, 266] width 1122 height 533
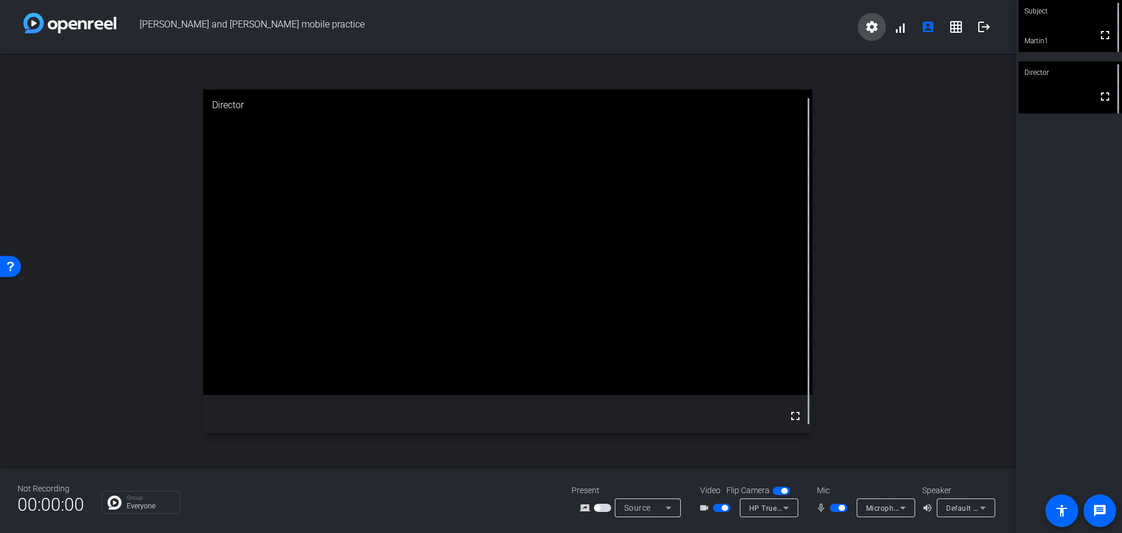
click at [877, 32] on mat-icon "settings" at bounding box center [872, 27] width 14 height 14
click at [914, 113] on div at bounding box center [561, 266] width 1122 height 533
click at [1077, 27] on video at bounding box center [1070, 26] width 103 height 52
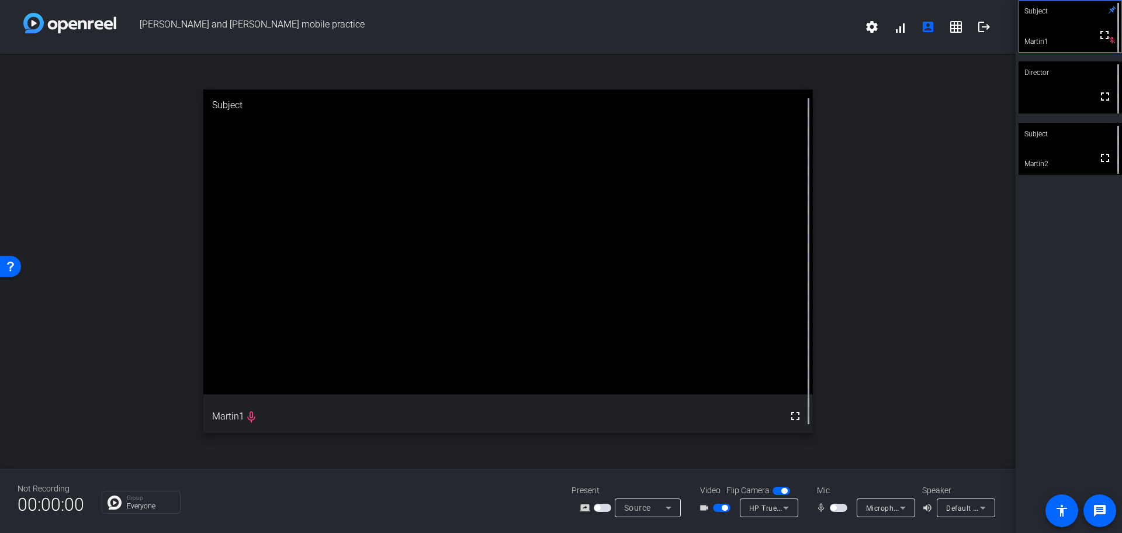
click at [834, 506] on span "button" at bounding box center [834, 507] width 6 height 6
click at [832, 506] on span "button" at bounding box center [839, 507] width 18 height 8
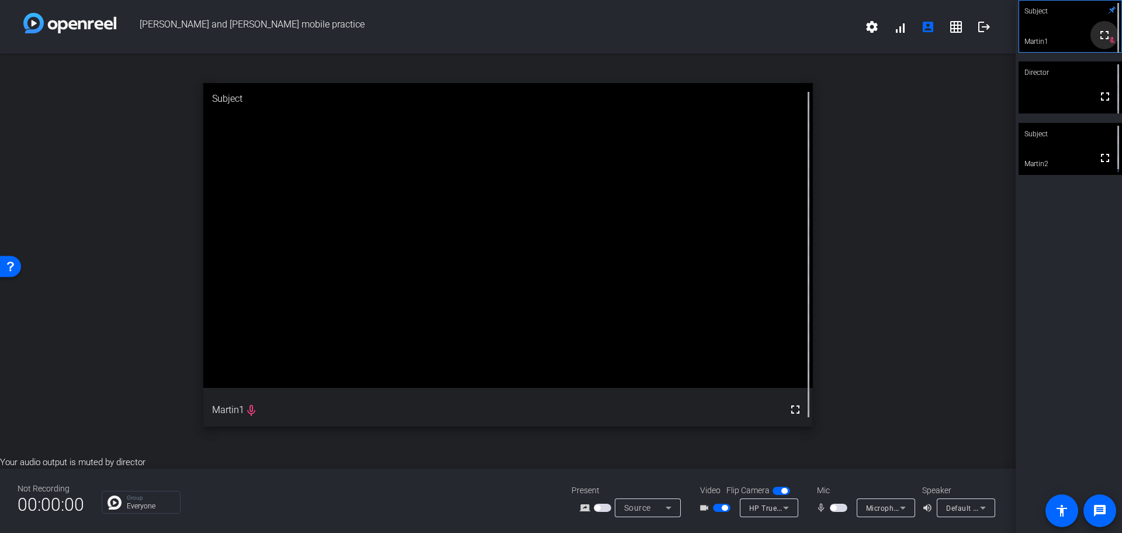
click at [1091, 26] on span at bounding box center [1105, 35] width 28 height 28
